Goal: Information Seeking & Learning: Learn about a topic

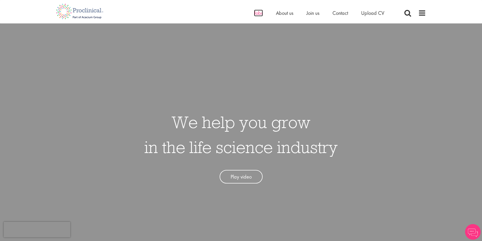
click at [255, 15] on span "Jobs" at bounding box center [258, 13] width 9 height 7
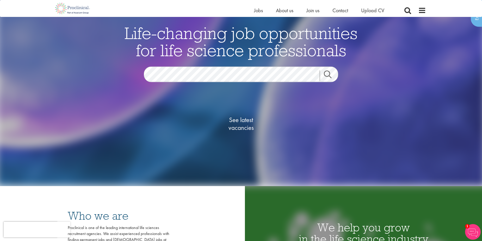
scroll to position [26, 0]
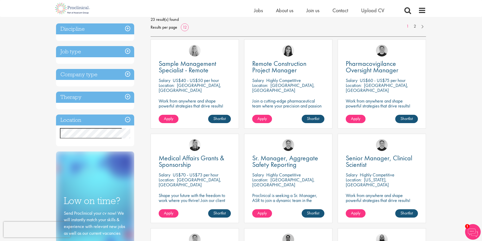
scroll to position [52, 0]
